Goal: Information Seeking & Learning: Learn about a topic

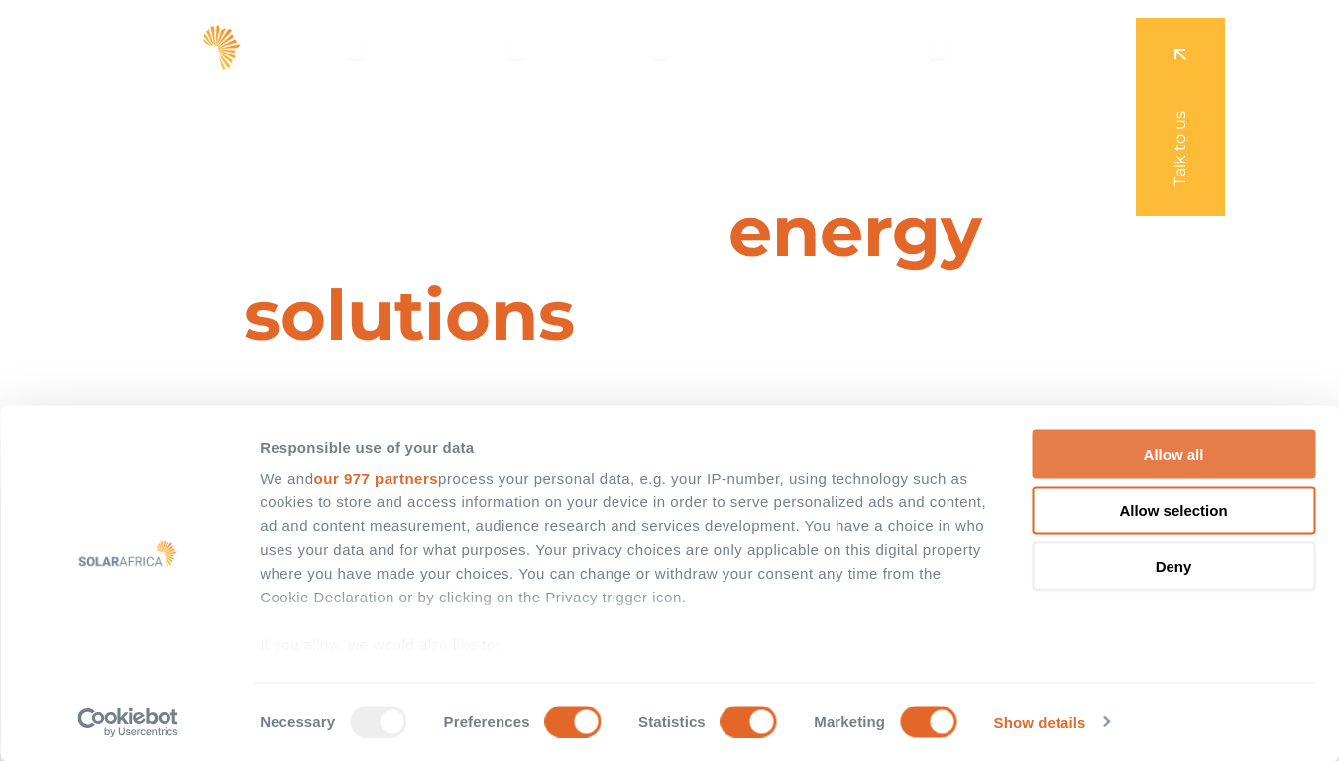
click at [1180, 454] on button "Allow all" at bounding box center [1172, 454] width 283 height 49
